Goal: Task Accomplishment & Management: Manage account settings

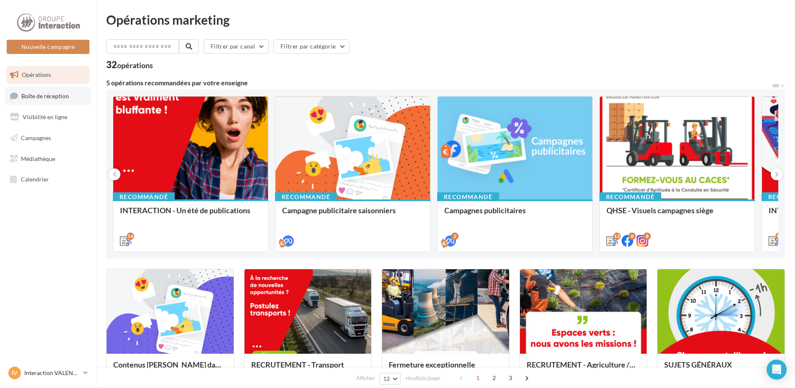
click at [57, 94] on span "Boîte de réception" at bounding box center [45, 95] width 48 height 7
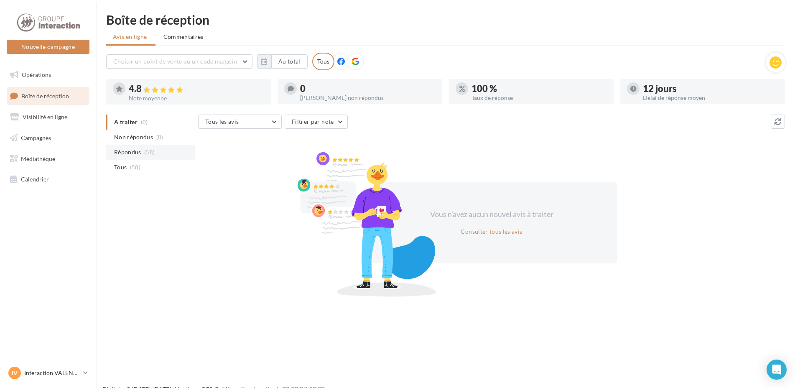
click at [142, 149] on li "Répondus (58)" at bounding box center [150, 152] width 89 height 15
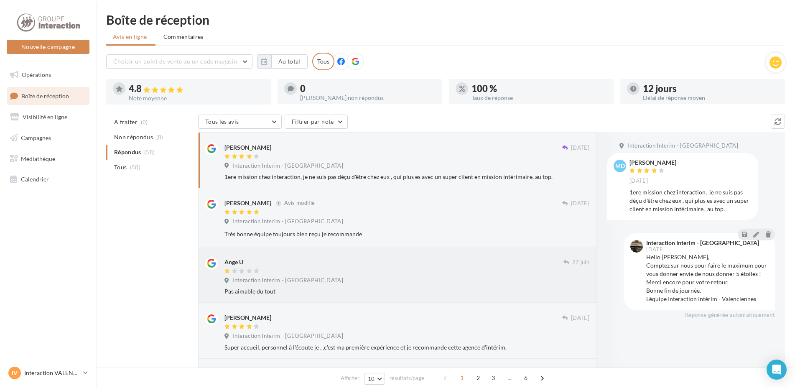
click at [251, 292] on div "Pas aimable du tout" at bounding box center [407, 291] width 365 height 8
